Goal: Information Seeking & Learning: Learn about a topic

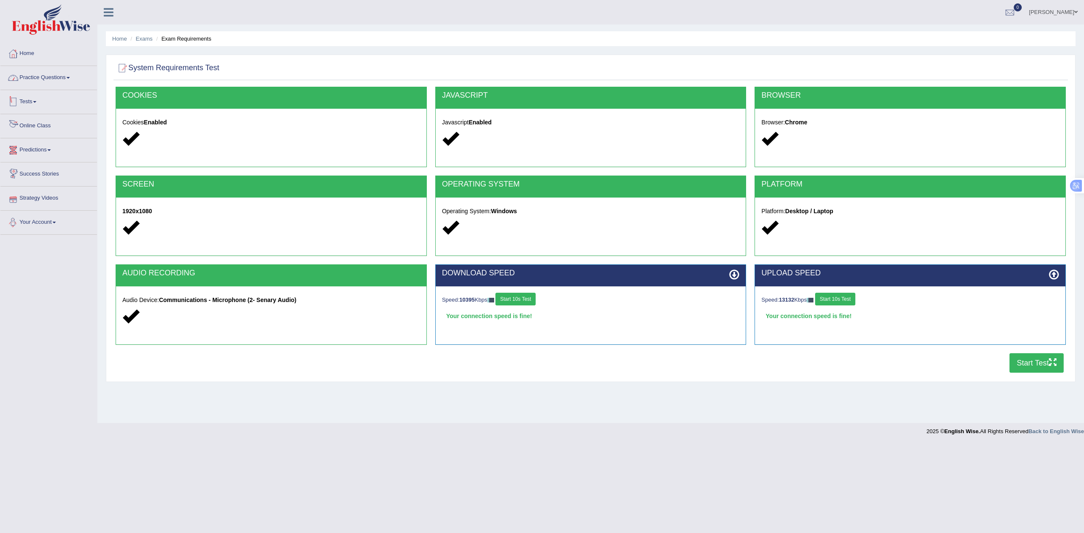
click at [60, 76] on link "Practice Questions" at bounding box center [48, 76] width 97 height 21
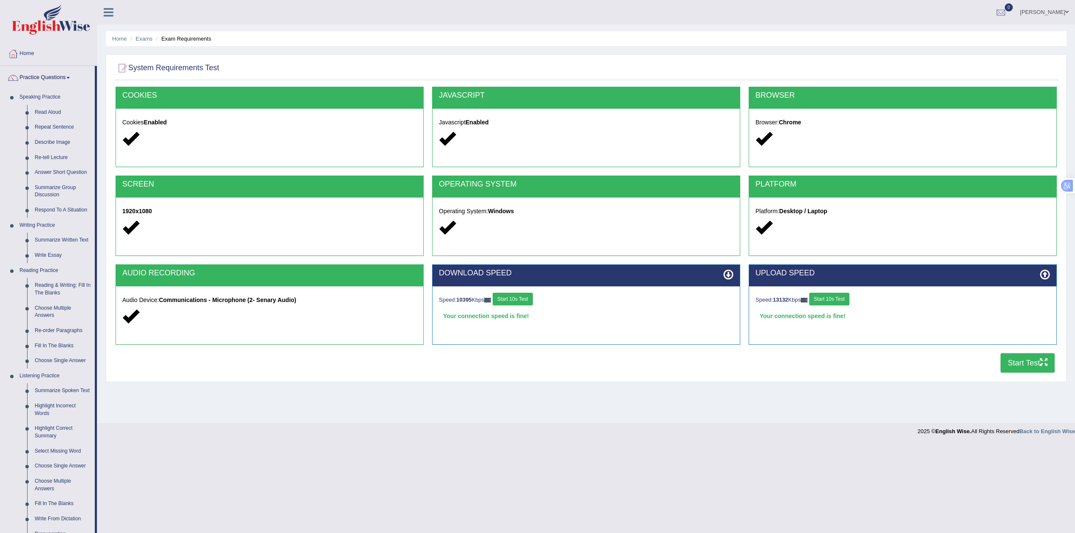
click at [43, 78] on link "Practice Questions" at bounding box center [47, 76] width 94 height 21
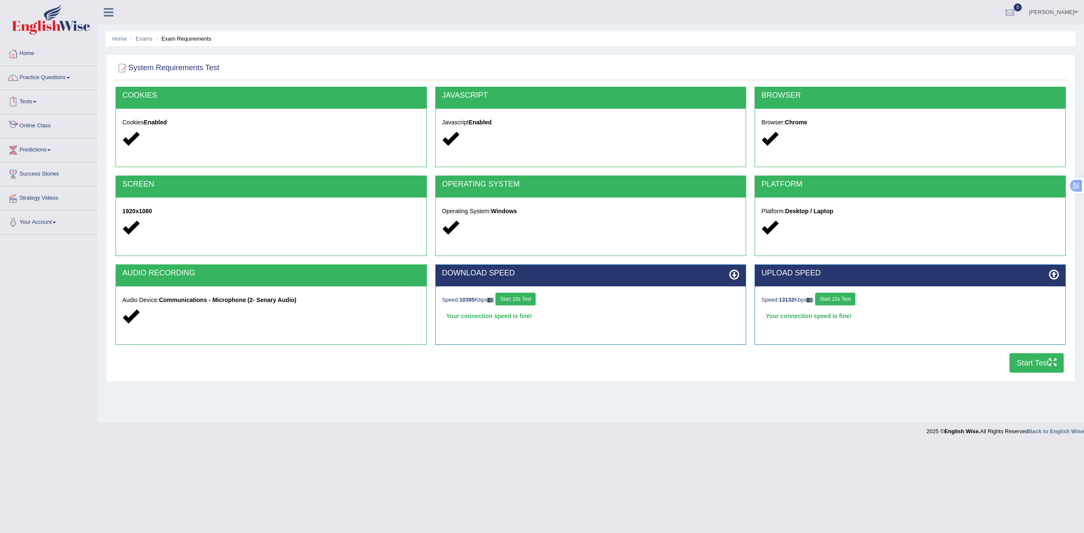
click at [32, 99] on link "Tests" at bounding box center [48, 100] width 97 height 21
click at [32, 152] on link "History" at bounding box center [55, 151] width 79 height 15
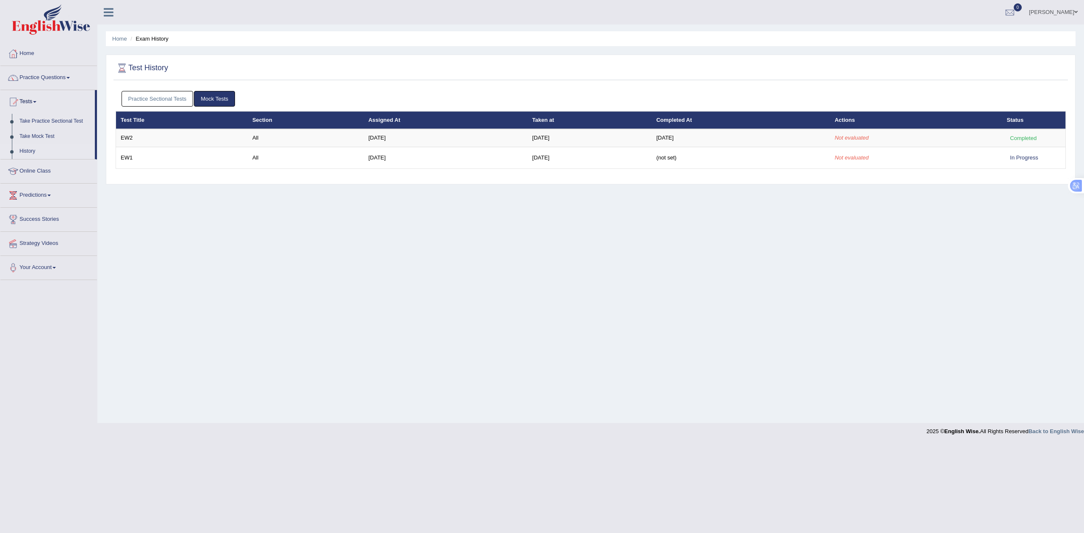
click at [214, 94] on link "Mock Tests" at bounding box center [214, 99] width 41 height 16
